Goal: Find specific page/section: Find specific page/section

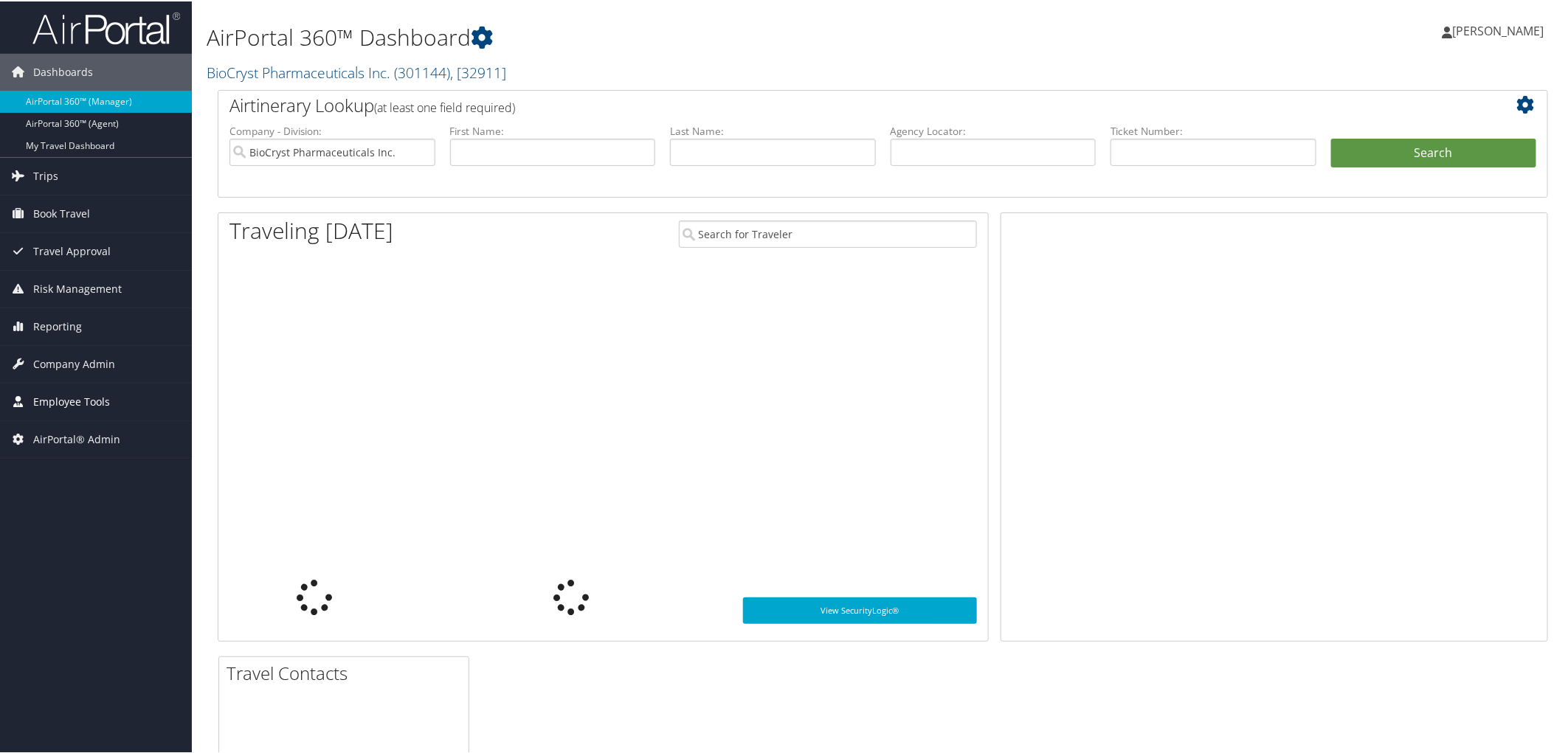
click at [81, 392] on span "Employee Tools" at bounding box center [71, 401] width 76 height 37
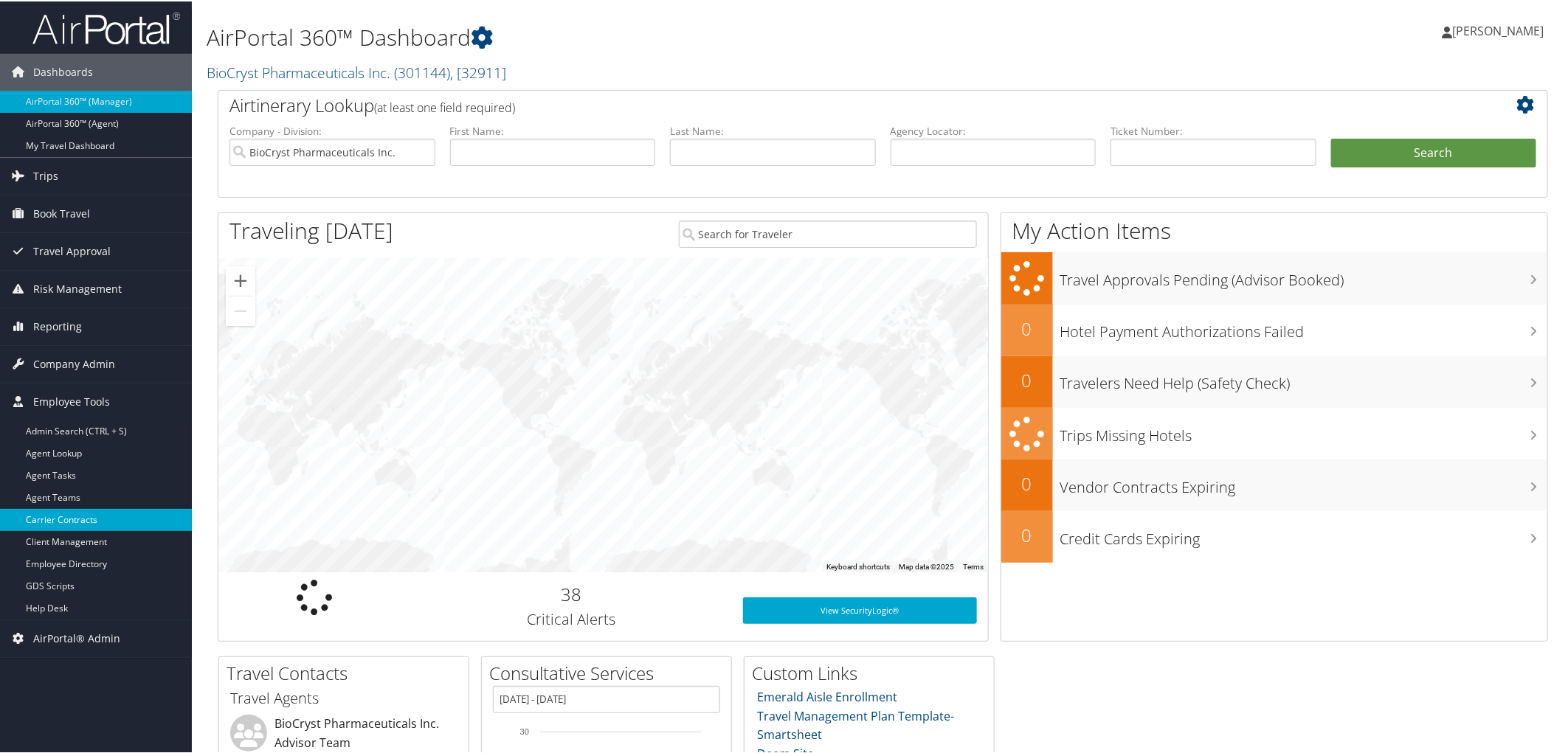
click at [71, 519] on link "Carrier Contracts" at bounding box center [96, 518] width 192 height 22
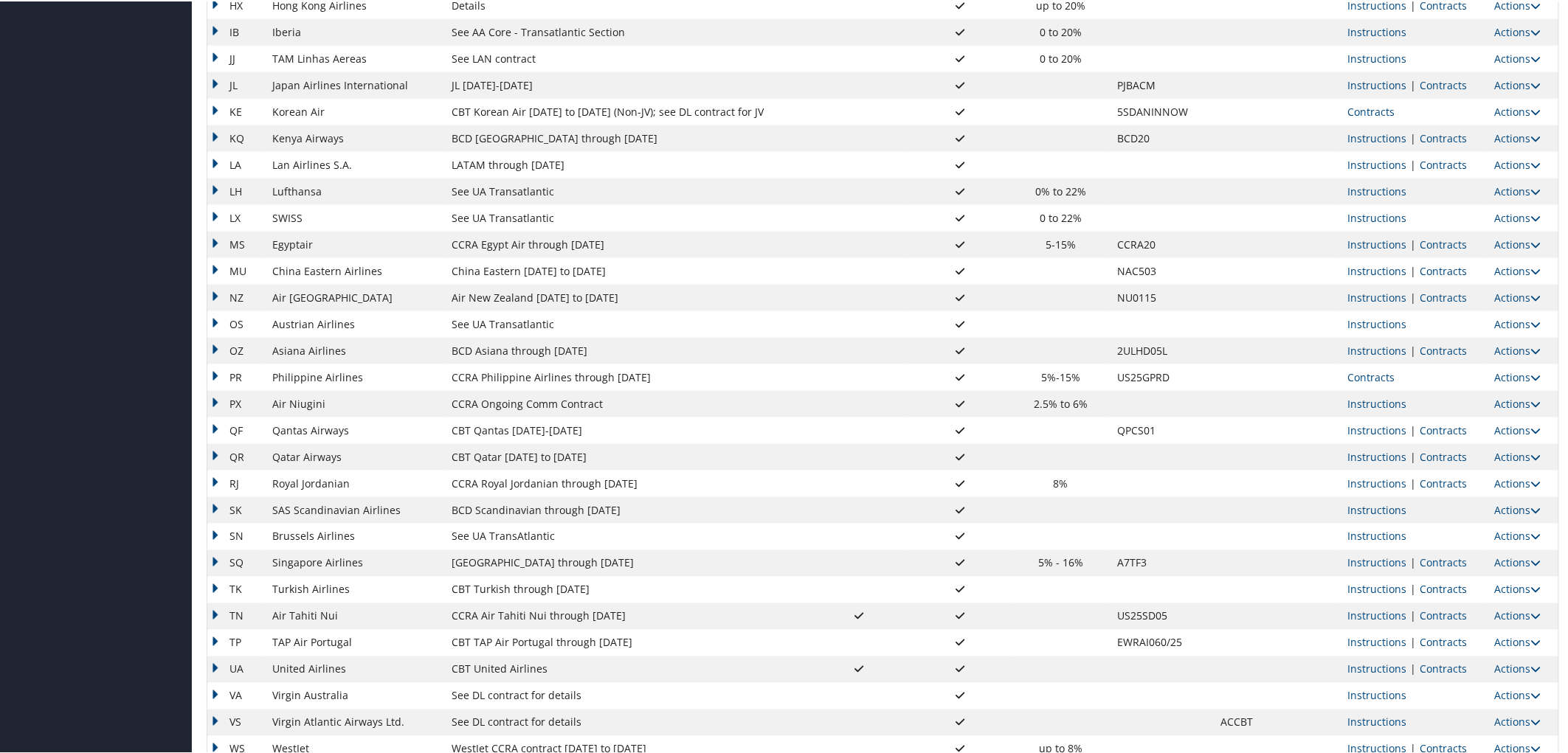
scroll to position [945, 0]
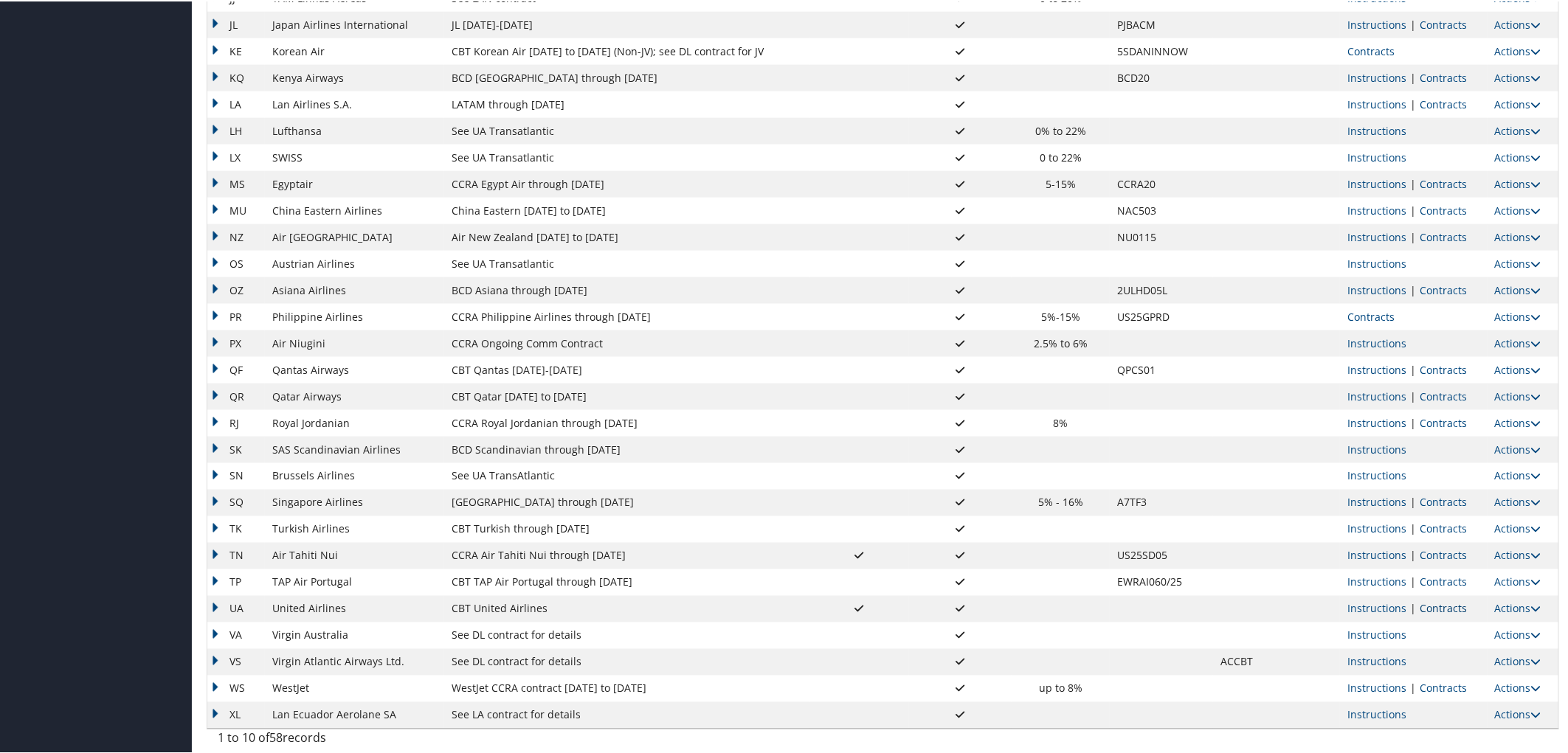
click at [1447, 609] on link "Contracts" at bounding box center [1443, 607] width 47 height 14
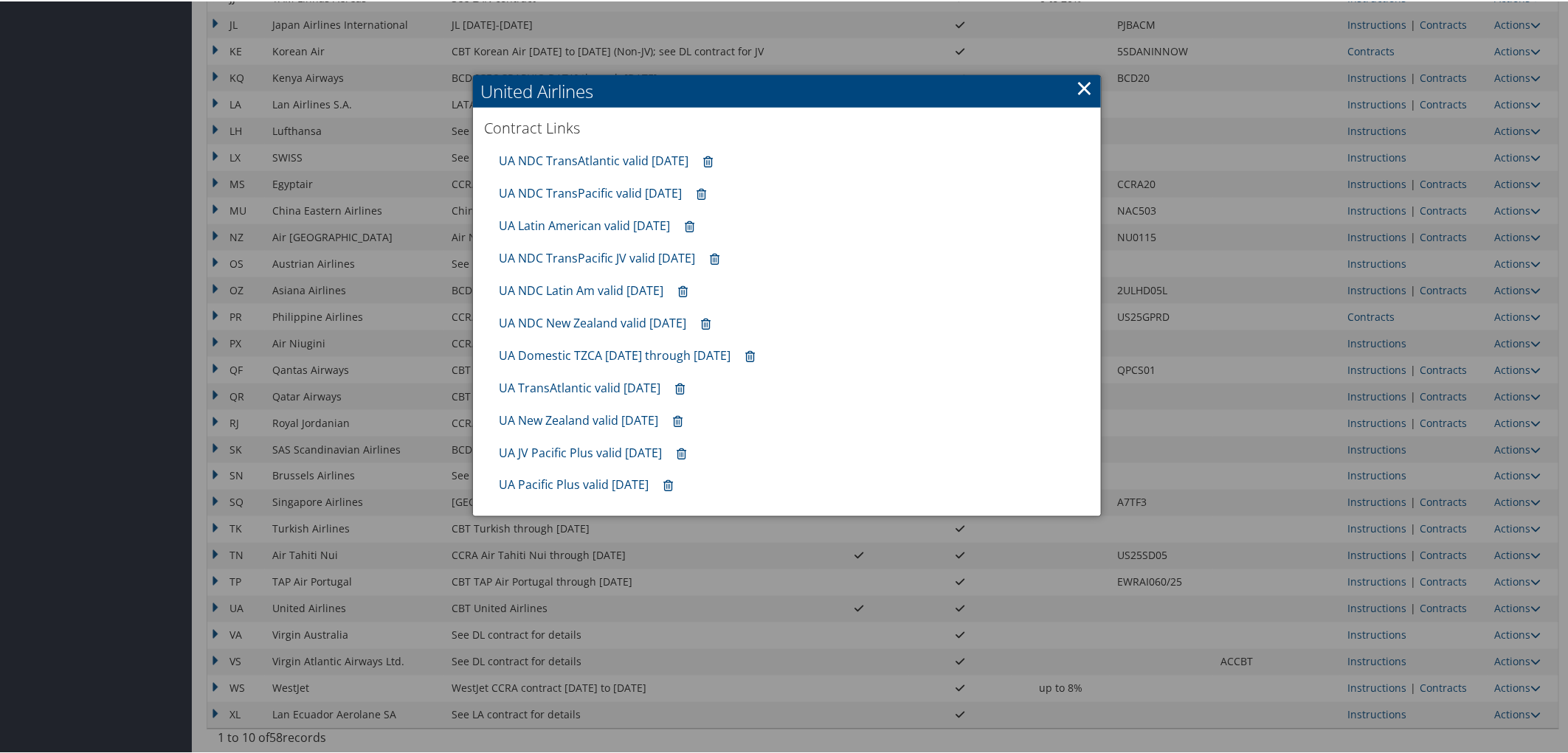
click at [563, 495] on div "UA Pacific Plus valid [DATE]" at bounding box center [787, 483] width 592 height 33
click at [563, 481] on link "UA Pacific Plus valid [DATE]" at bounding box center [574, 484] width 149 height 16
click at [547, 456] on link "UA JV Pacific Plus valid [DATE]" at bounding box center [581, 452] width 163 height 16
click at [592, 423] on link "UA New Zealand valid [DATE]" at bounding box center [578, 419] width 159 height 16
